Goal: Task Accomplishment & Management: Complete application form

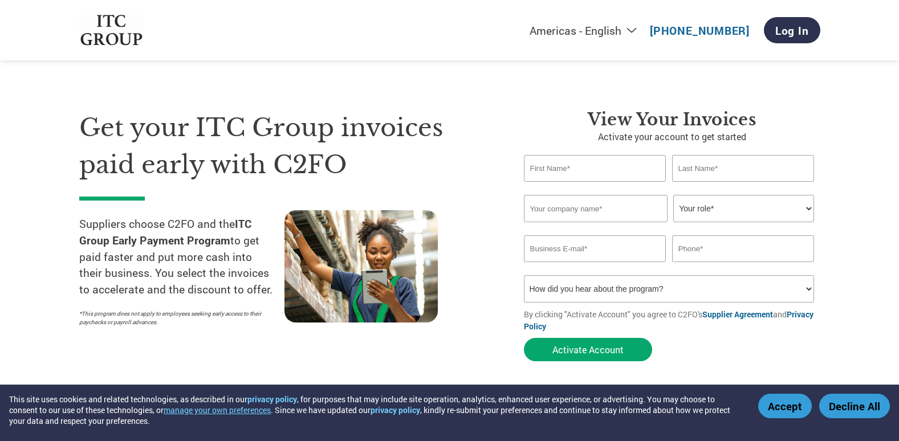
click at [771, 209] on select "Your role* CFO Controller Credit Manager Finance Director Treasurer CEO Preside…" at bounding box center [743, 208] width 141 height 27
click at [756, 290] on select "How did you hear about the program? Received a letter Email Social Media Online…" at bounding box center [669, 288] width 291 height 27
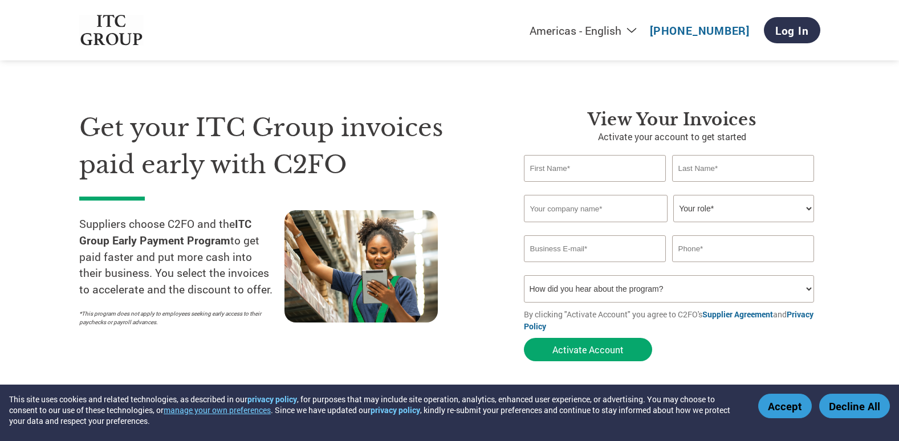
click at [756, 290] on select "How did you hear about the program? Received a letter Email Social Media Online…" at bounding box center [669, 288] width 291 height 27
click at [601, 177] on input "text" at bounding box center [595, 168] width 143 height 27
type input "[PERSON_NAME]"
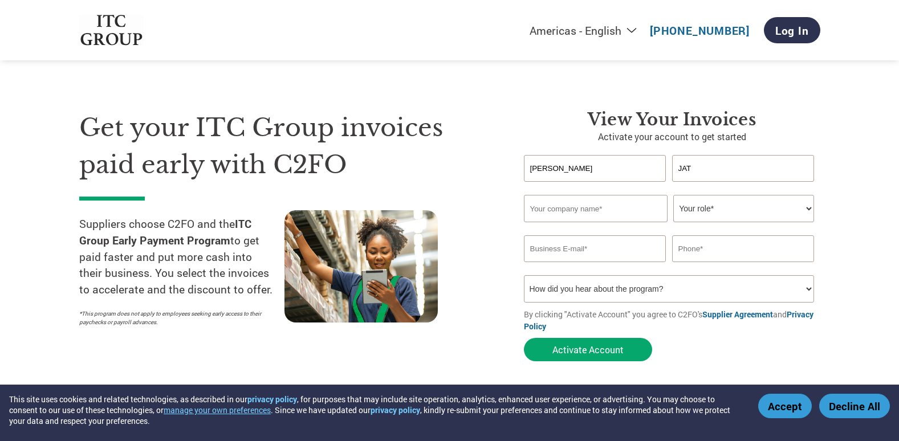
type input "JAT"
type input "SALASAR BALAJI COLD STORAGE"
click at [771, 218] on select "Your role* CFO Controller Credit Manager Finance Director Treasurer CEO Preside…" at bounding box center [743, 208] width 141 height 27
select select "ACCOUNTING"
click at [673, 195] on select "Your role* CFO Controller Credit Manager Finance Director Treasurer CEO Preside…" at bounding box center [743, 208] width 141 height 27
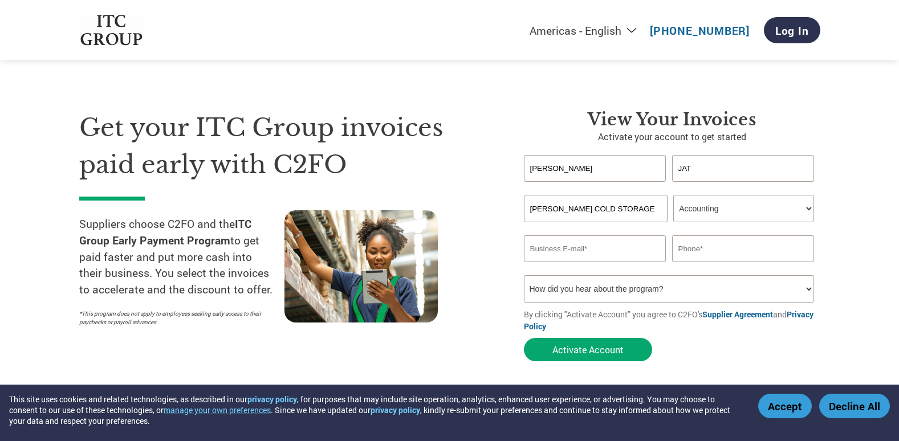
click at [581, 250] on input "email" at bounding box center [595, 248] width 143 height 27
type input "chaudhary.motibhai@yahoo.com"
click at [745, 255] on input "9427697931" at bounding box center [743, 248] width 143 height 27
type input "9"
type input "9727266317"
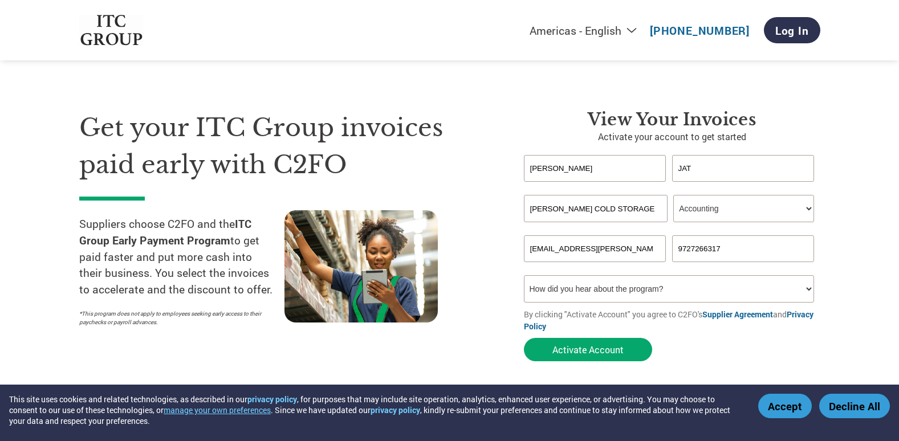
click at [677, 290] on select "How did you hear about the program? Received a letter Email Social Media Online…" at bounding box center [669, 288] width 291 height 27
select select "Email"
click at [524, 275] on select "How did you hear about the program? Received a letter Email Social Media Online…" at bounding box center [669, 288] width 291 height 27
click at [567, 350] on button "Activate Account" at bounding box center [588, 349] width 128 height 23
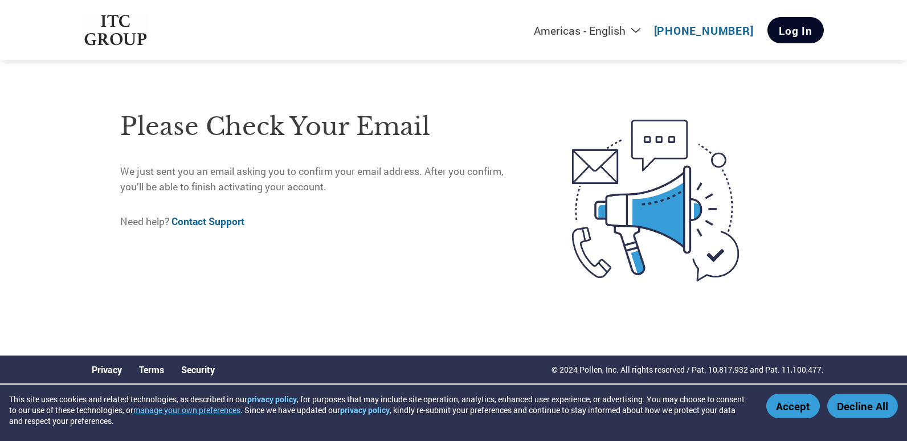
click at [797, 34] on link "Log In" at bounding box center [796, 30] width 56 height 26
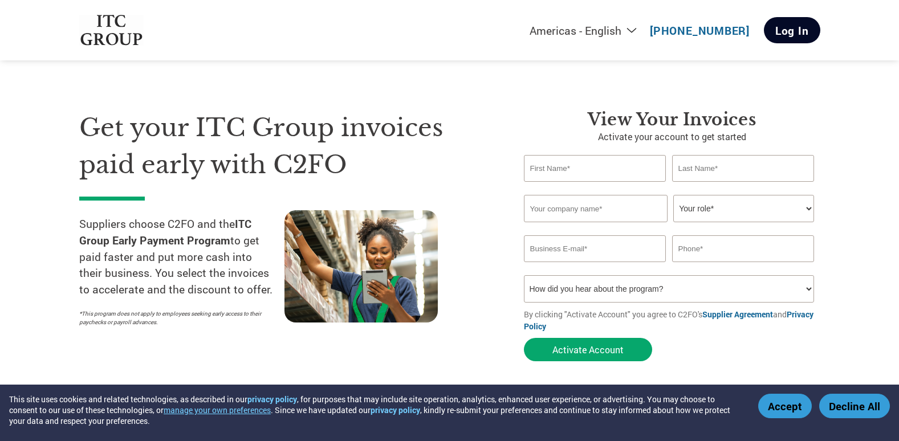
click at [791, 31] on link "Log In" at bounding box center [792, 30] width 56 height 26
